Goal: Transaction & Acquisition: Book appointment/travel/reservation

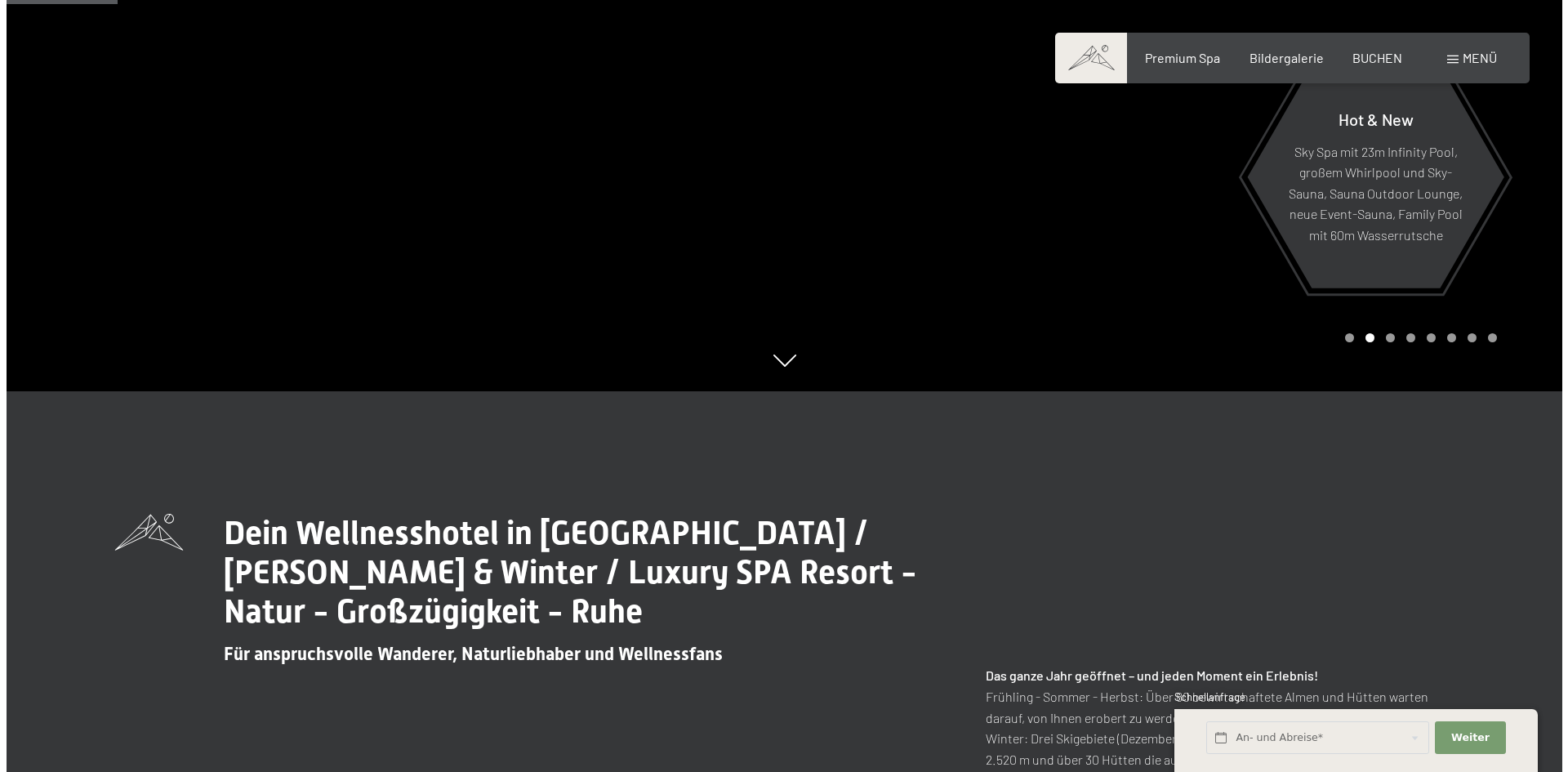
scroll to position [81, 0]
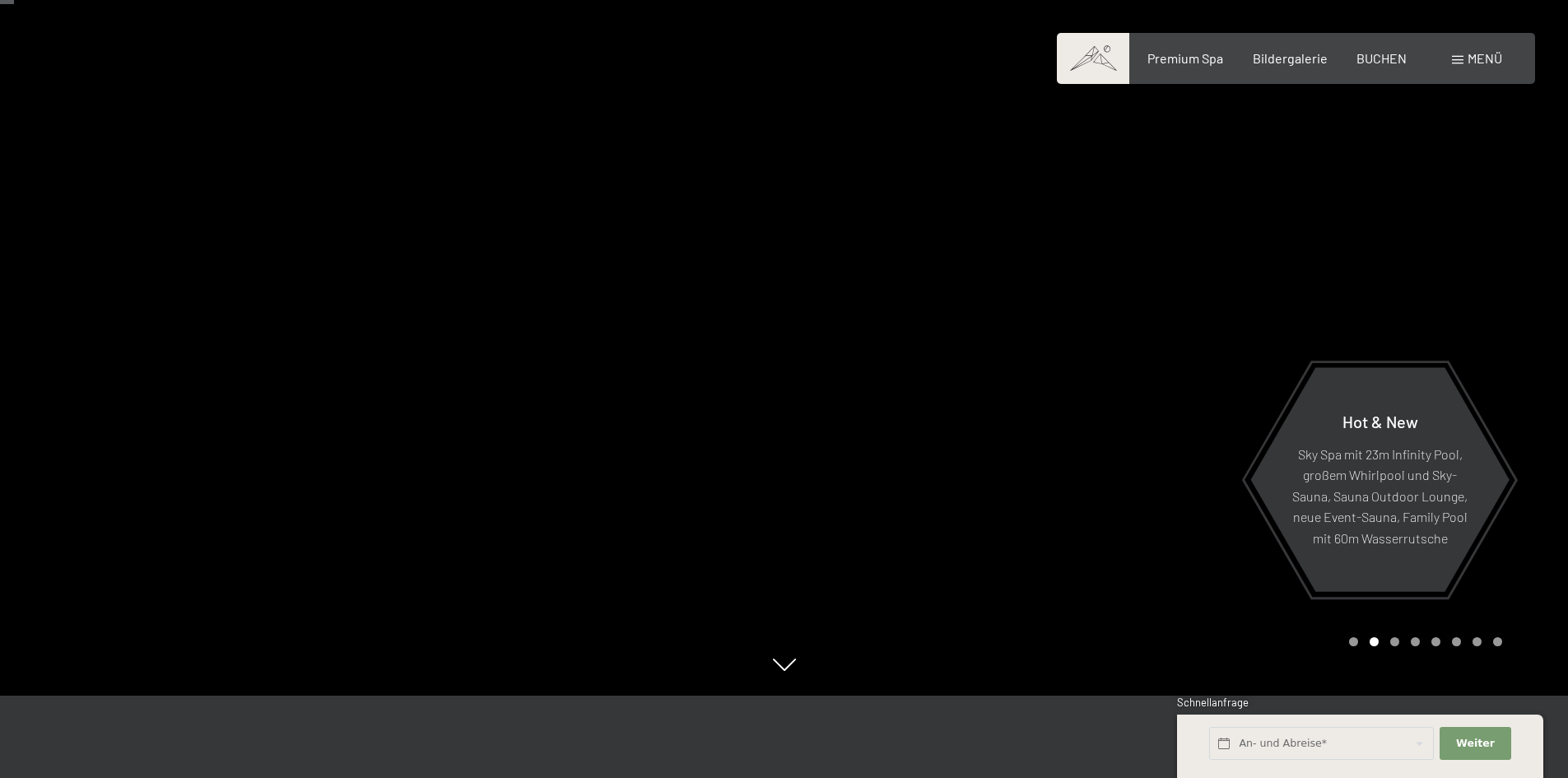
click at [1474, 57] on span "Menü" at bounding box center [1484, 57] width 35 height 16
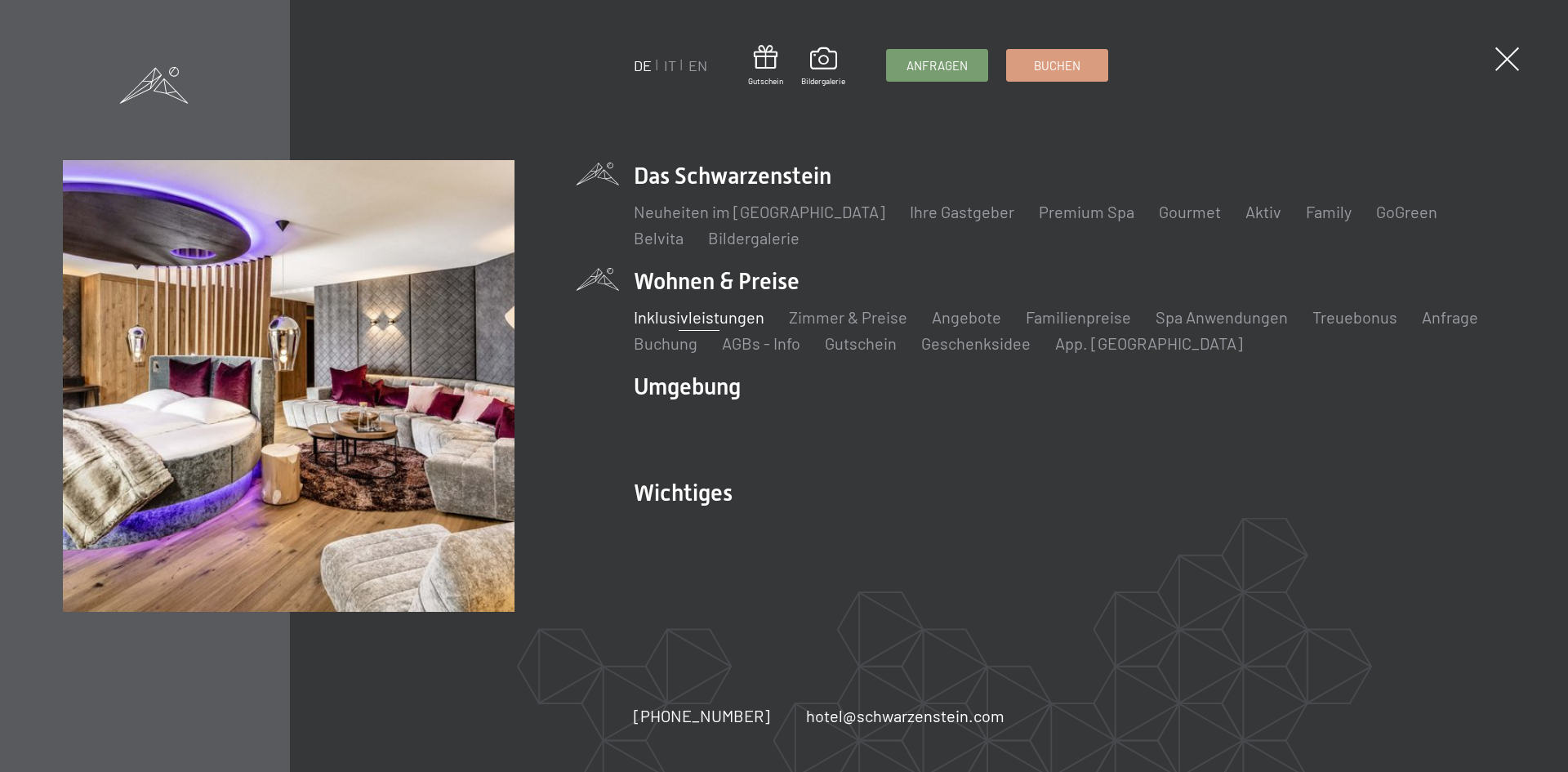
click at [701, 320] on link "Inklusivleistungen" at bounding box center [699, 316] width 131 height 19
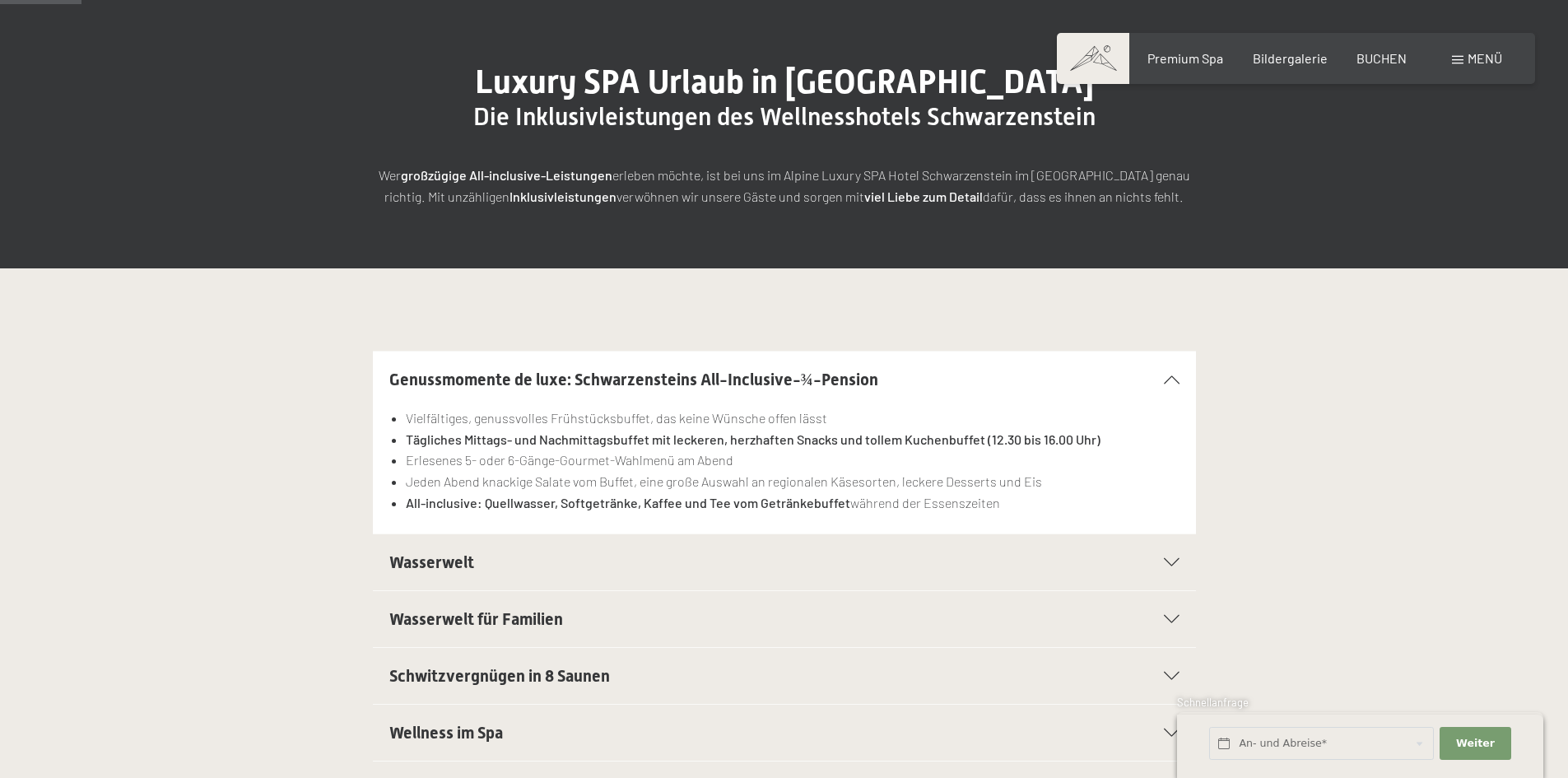
scroll to position [165, 0]
click at [1168, 561] on icon at bounding box center [1172, 562] width 16 height 8
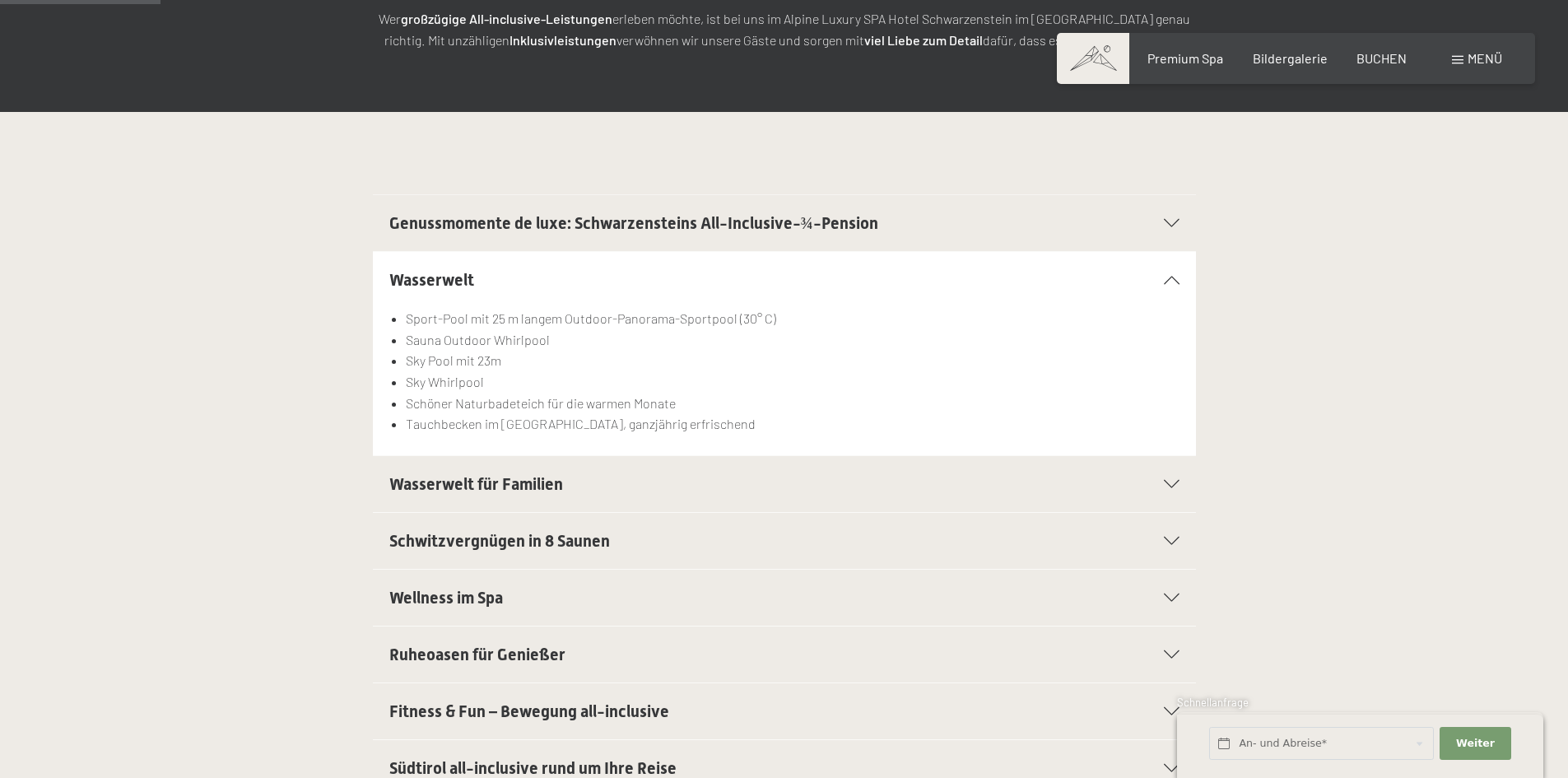
scroll to position [329, 0]
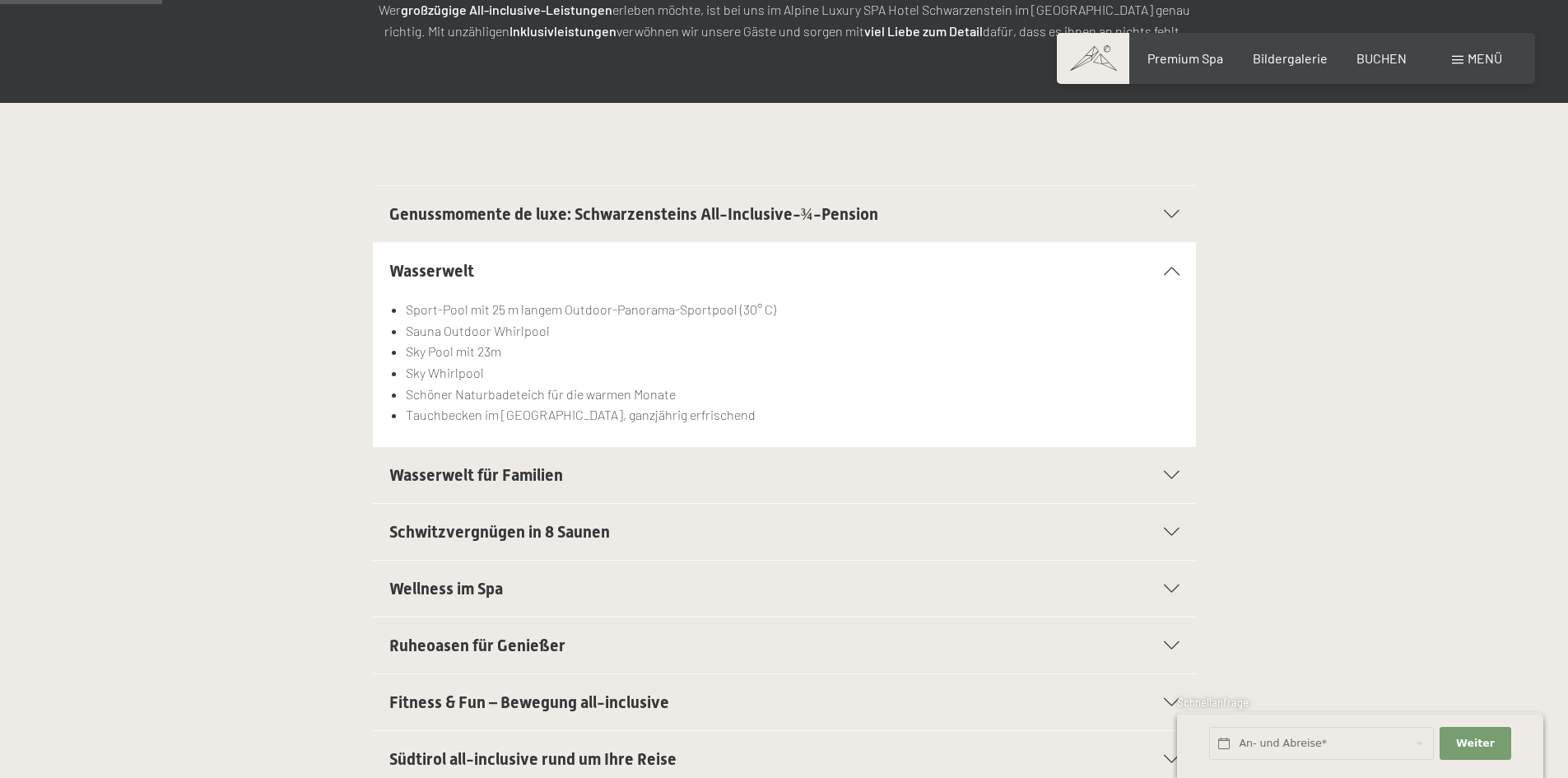
click at [1174, 468] on div "Wasserwelt für Familien" at bounding box center [784, 475] width 790 height 56
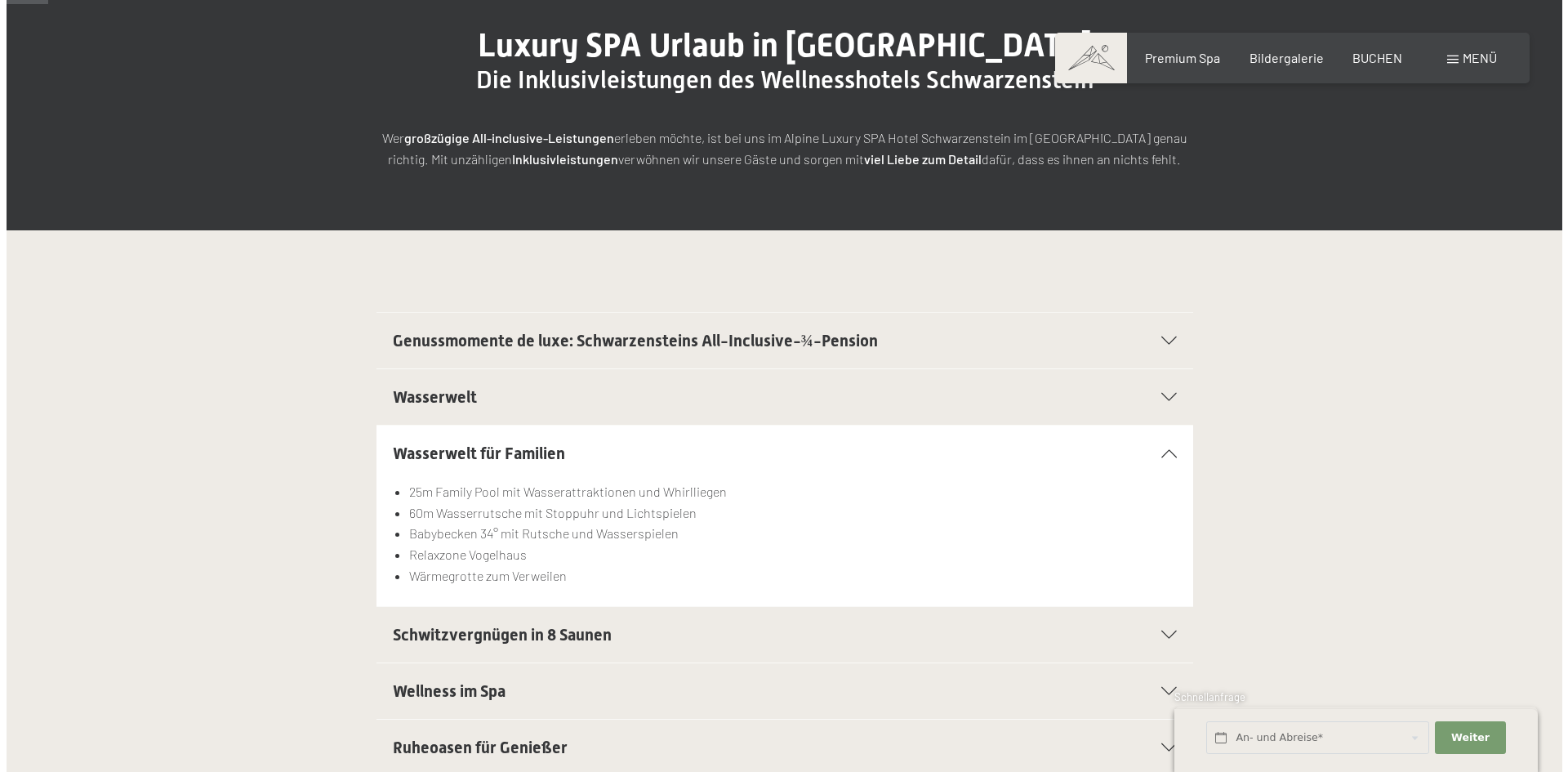
scroll to position [81, 0]
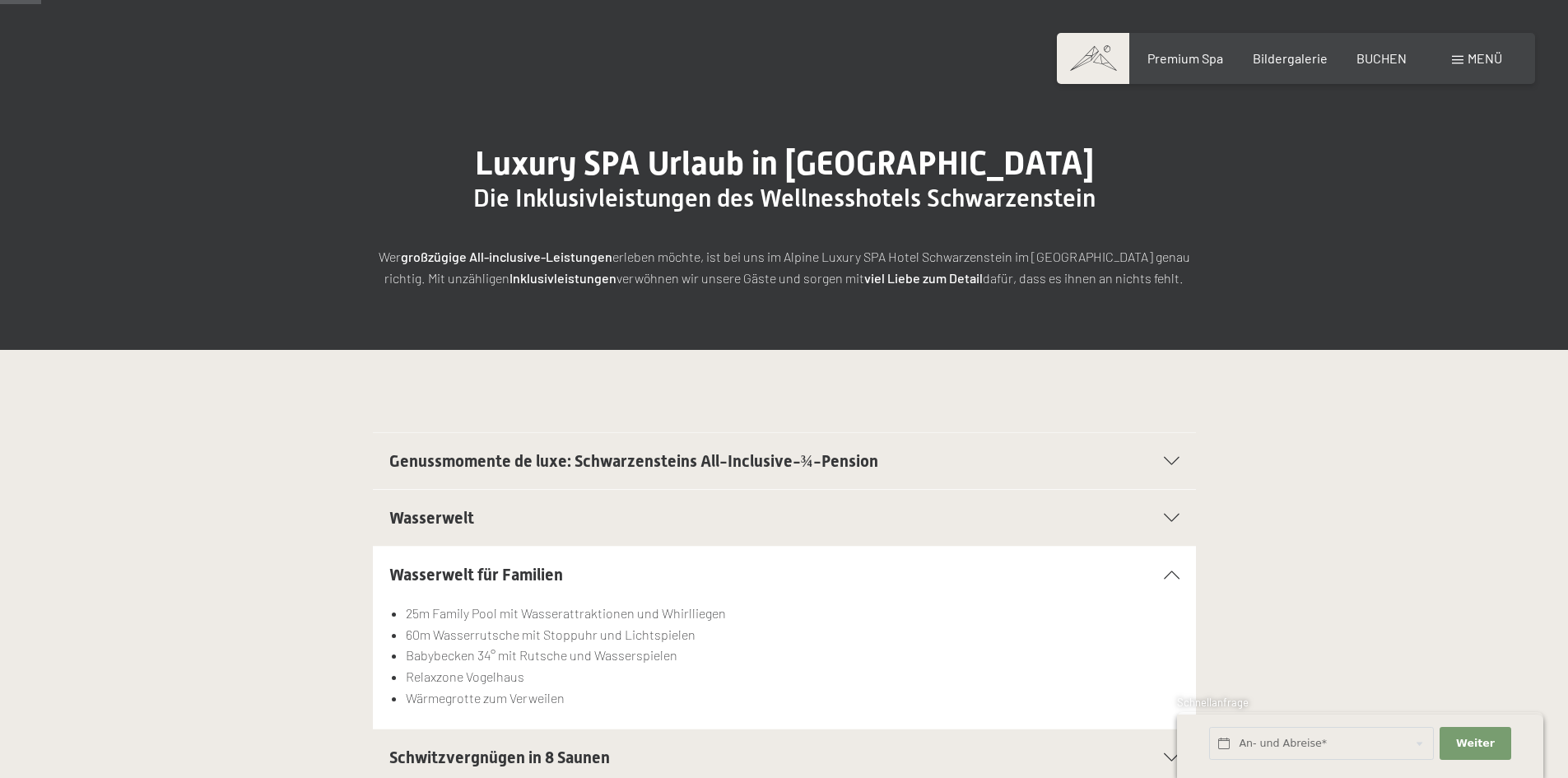
click at [1466, 58] on div "Menü" at bounding box center [1477, 57] width 50 height 18
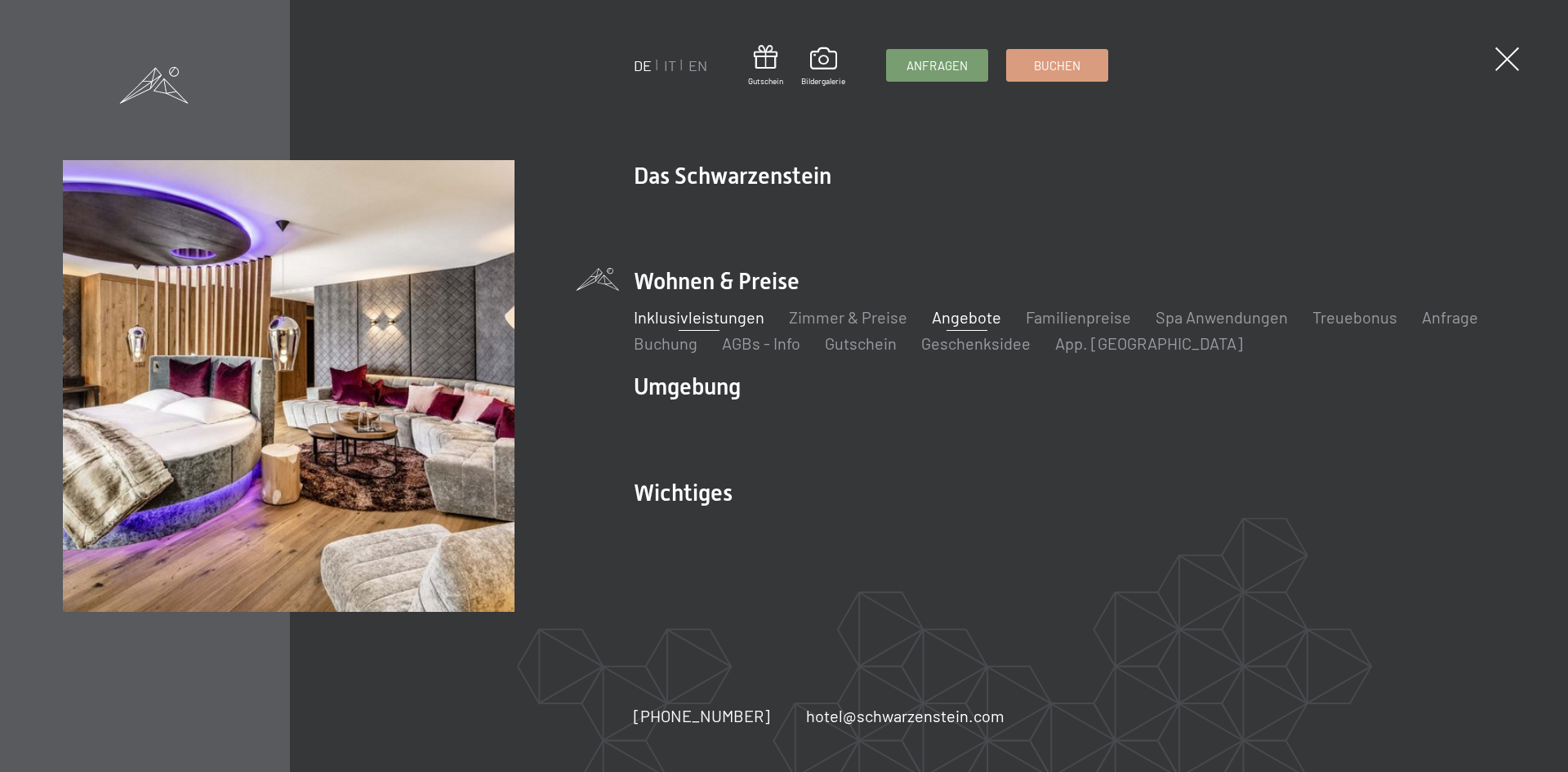
click at [974, 313] on link "Angebote" at bounding box center [966, 316] width 70 height 19
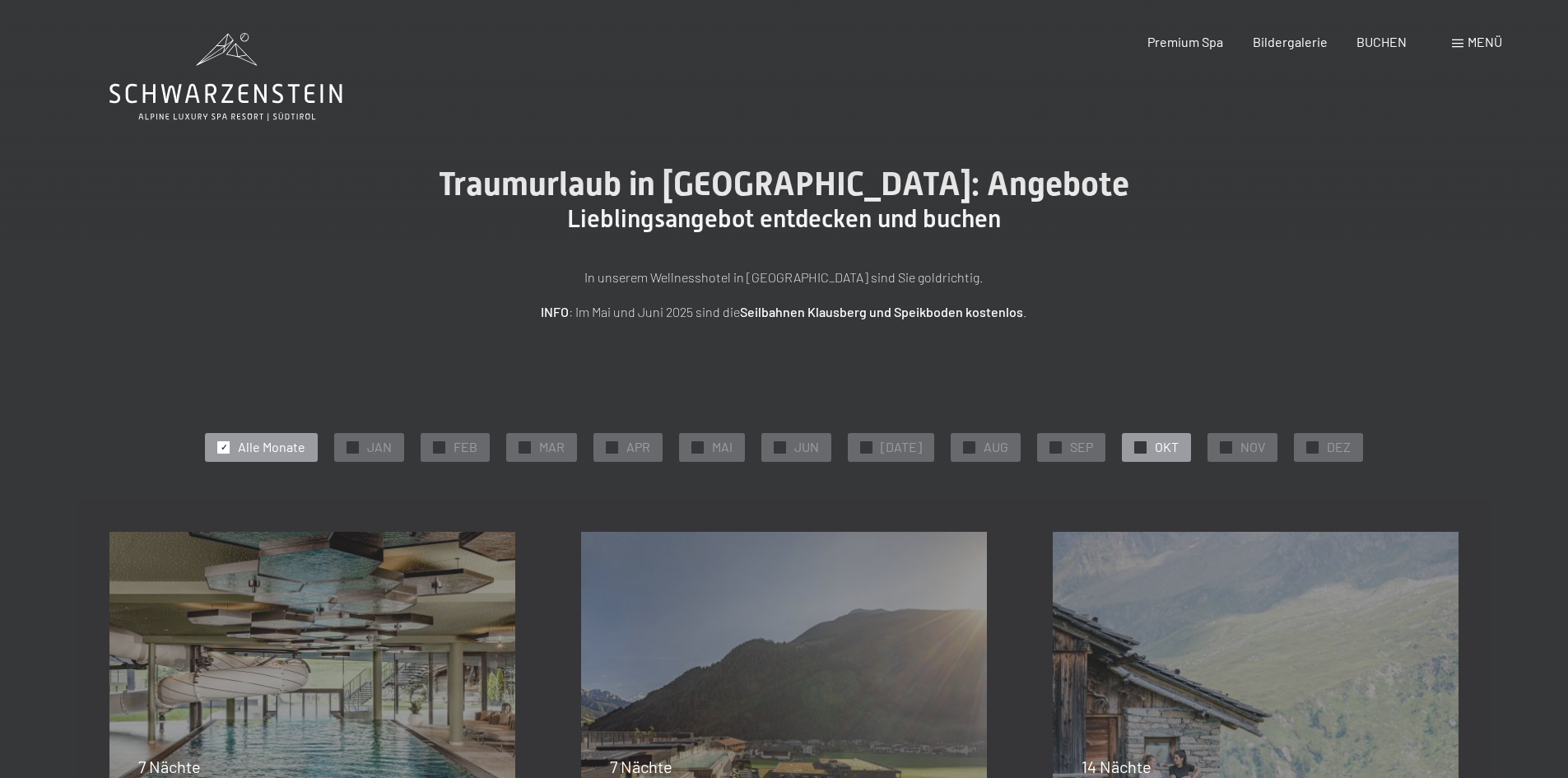
click at [1165, 449] on span "OKT" at bounding box center [1167, 446] width 24 height 18
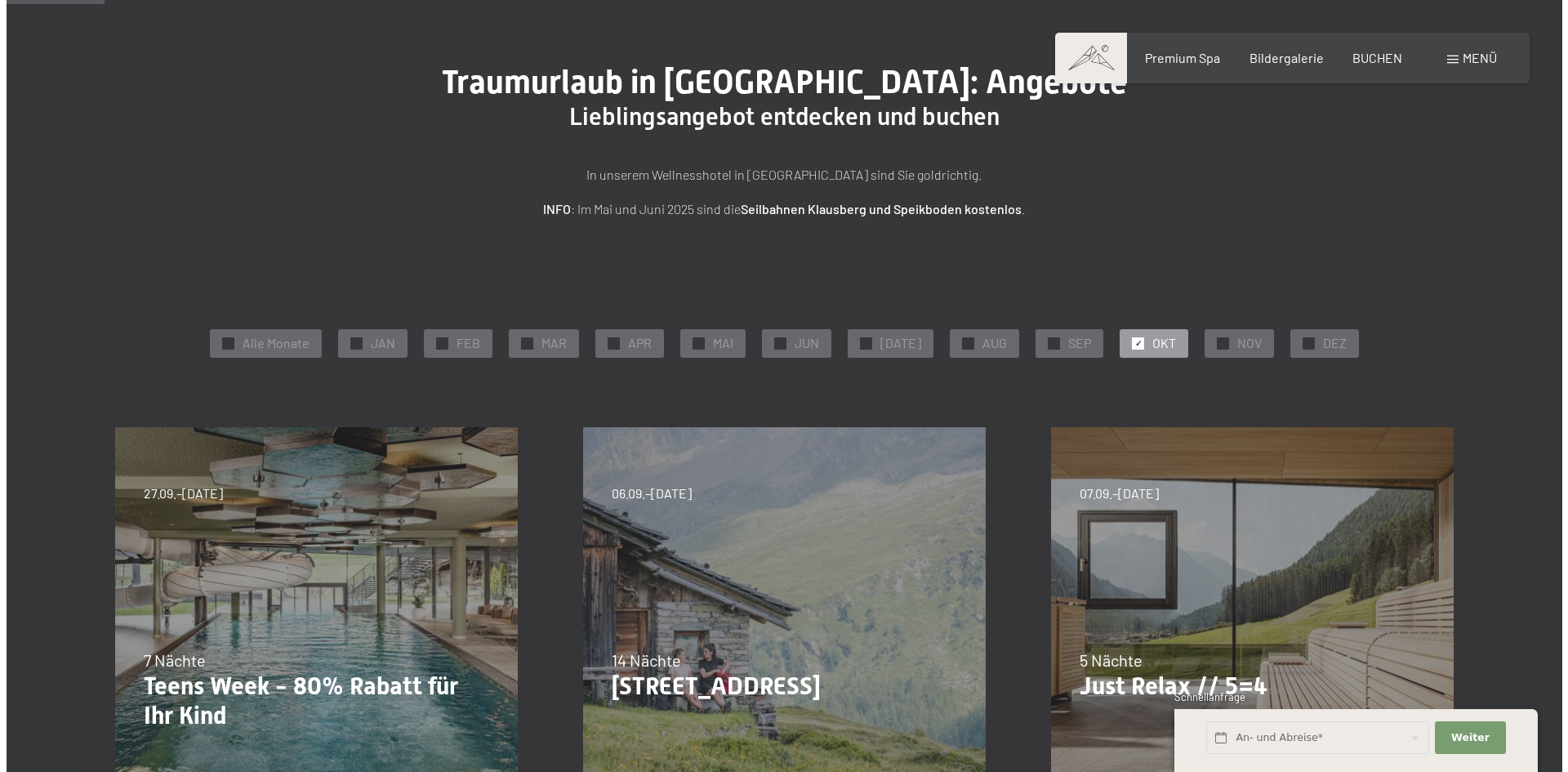
scroll to position [81, 0]
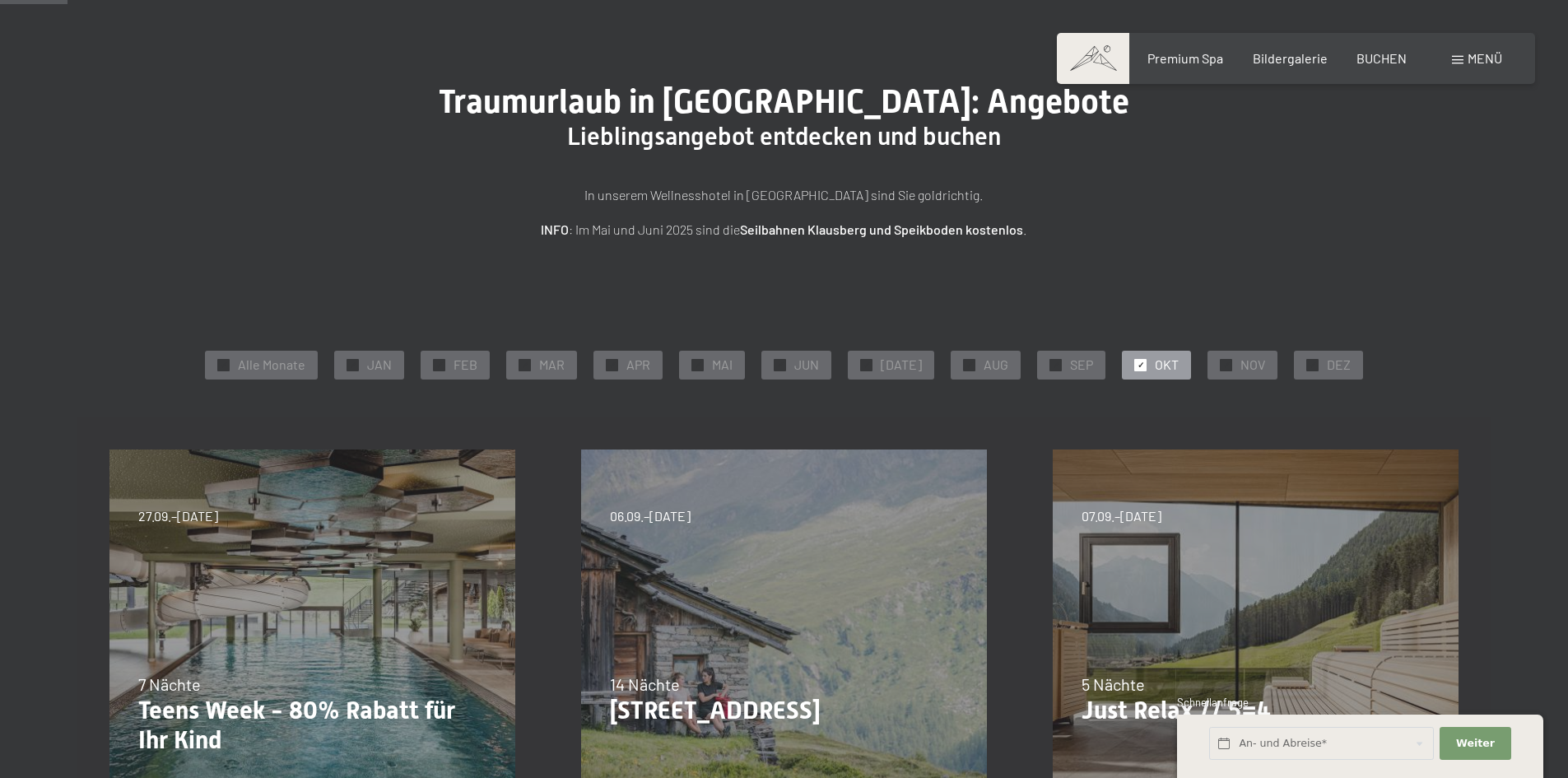
click at [1465, 54] on div "Menü" at bounding box center [1477, 57] width 50 height 18
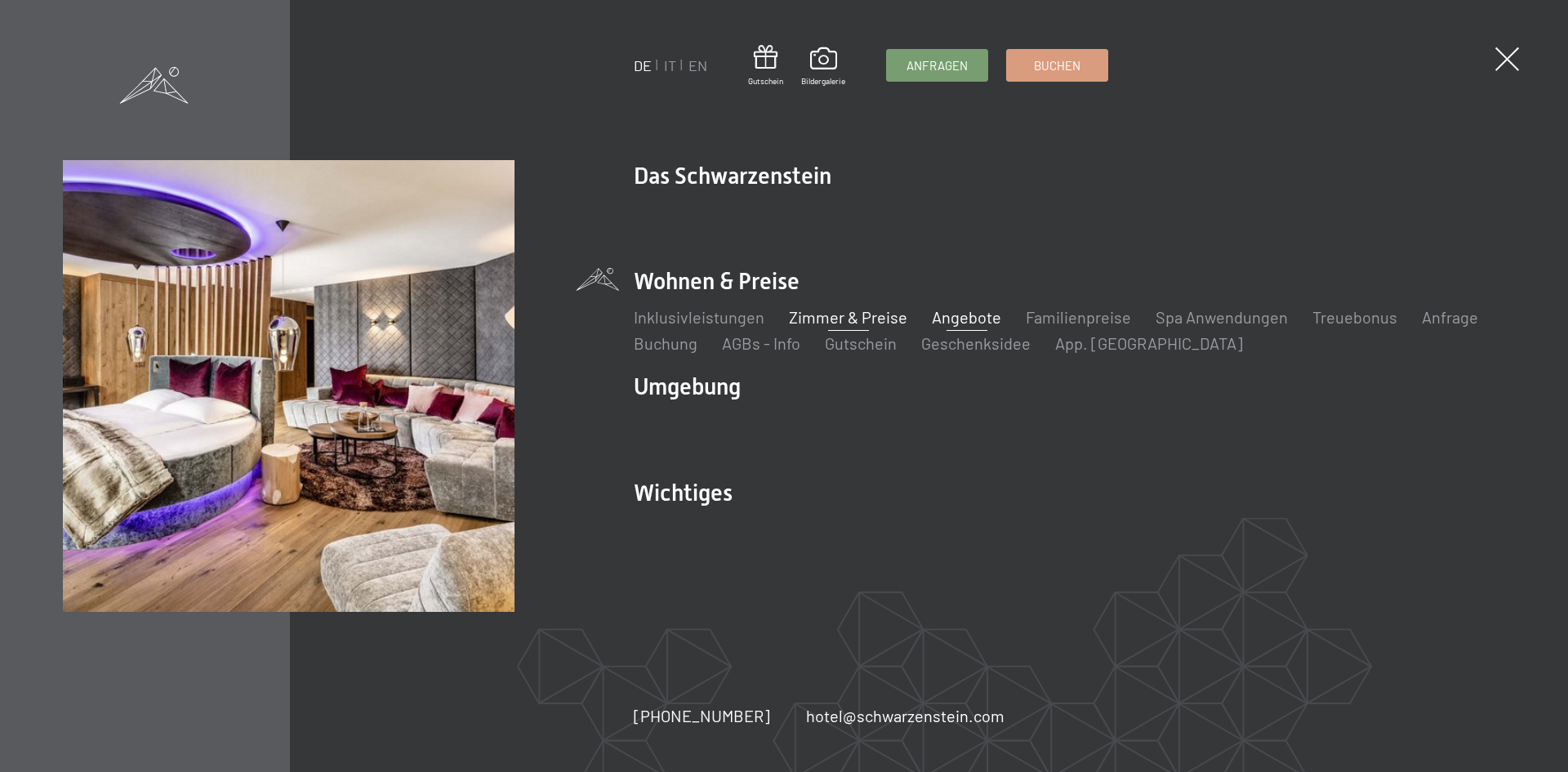
click at [846, 319] on link "Zimmer & Preise" at bounding box center [847, 316] width 118 height 19
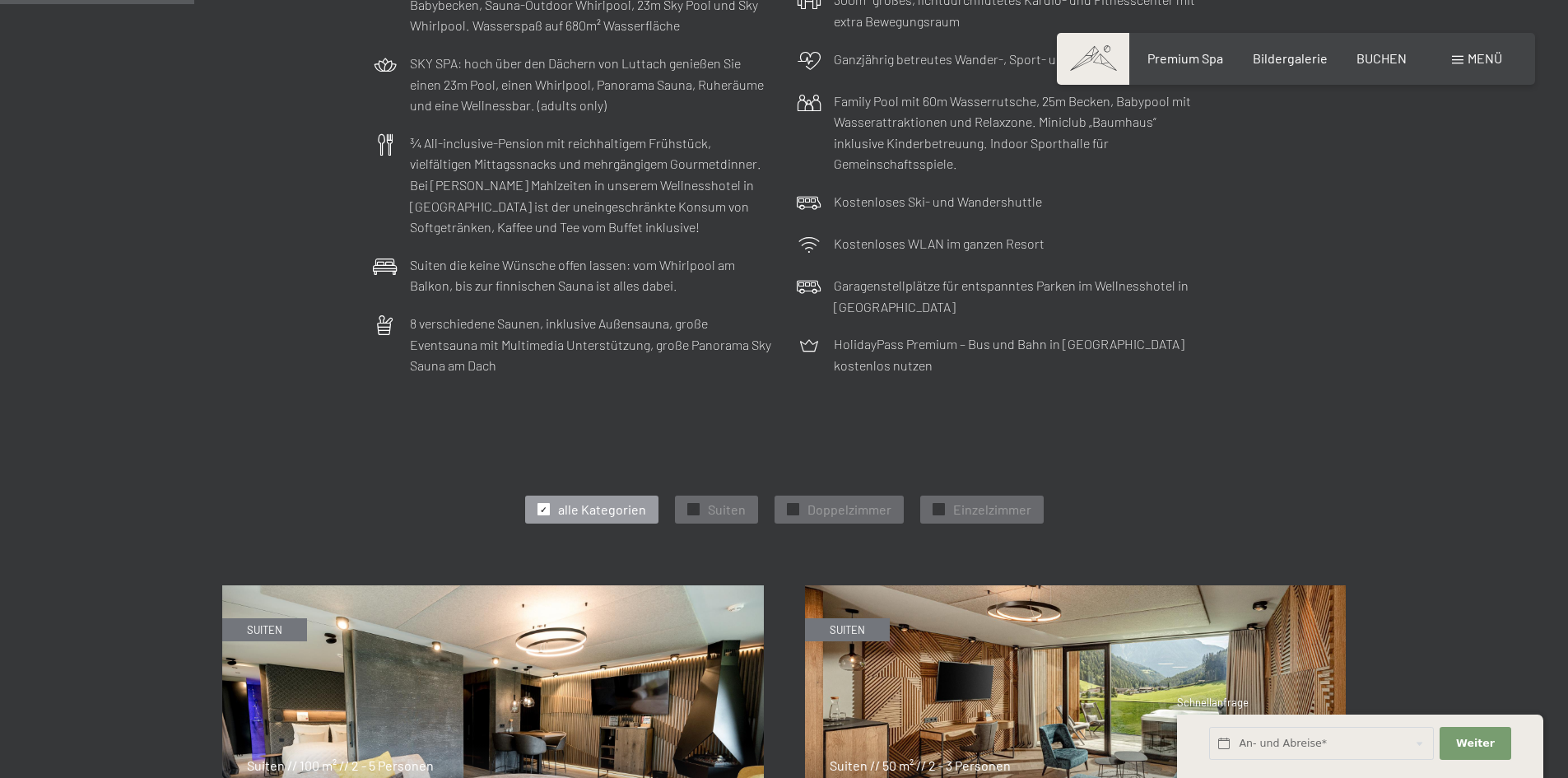
scroll to position [658, 0]
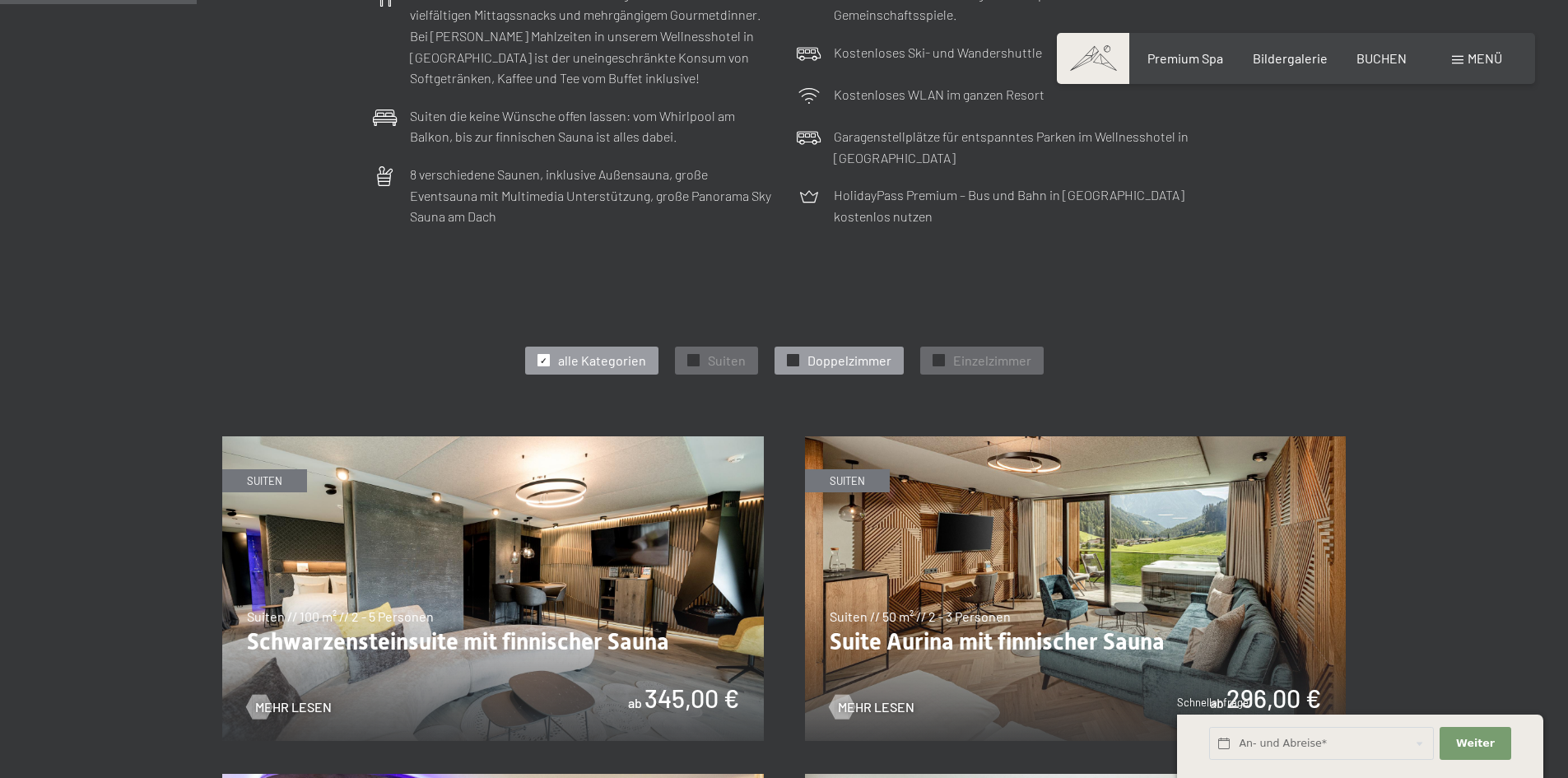
click at [882, 358] on span "Doppelzimmer" at bounding box center [849, 360] width 84 height 18
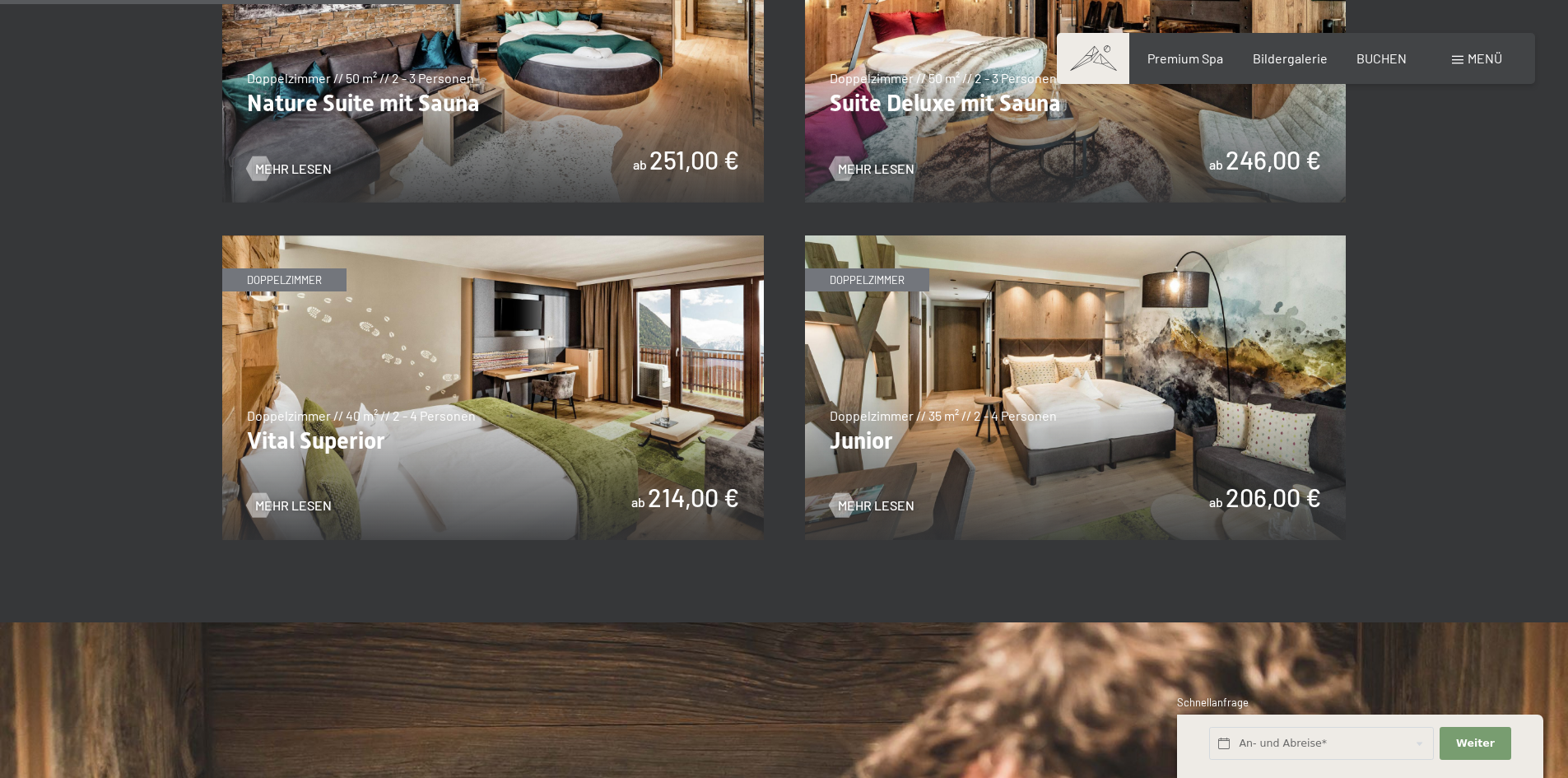
scroll to position [1070, 0]
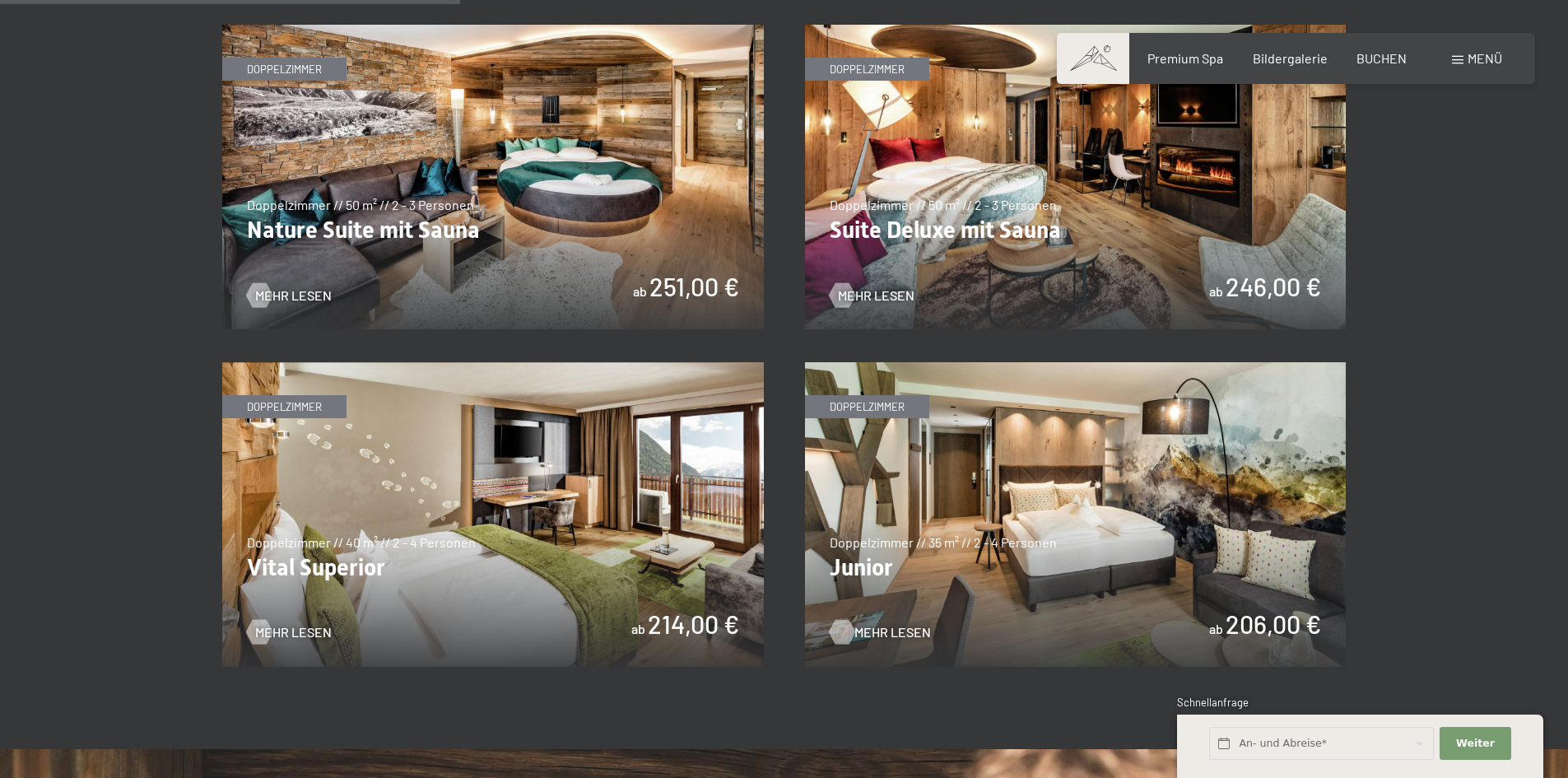
click at [897, 626] on span "Mehr Lesen" at bounding box center [892, 632] width 77 height 18
